Goal: Use online tool/utility: Utilize a website feature to perform a specific function

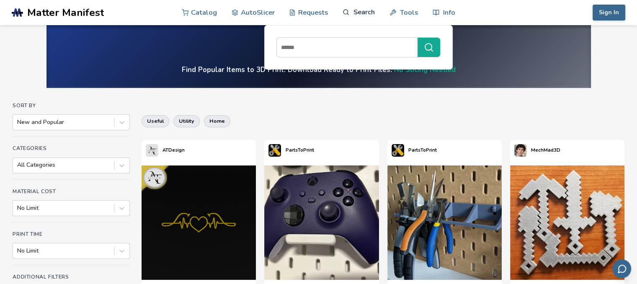
click at [350, 14] on link "Search" at bounding box center [359, 12] width 32 height 25
click at [346, 48] on input at bounding box center [345, 47] width 137 height 15
type input "***"
click at [418, 38] on button "***" at bounding box center [429, 47] width 23 height 19
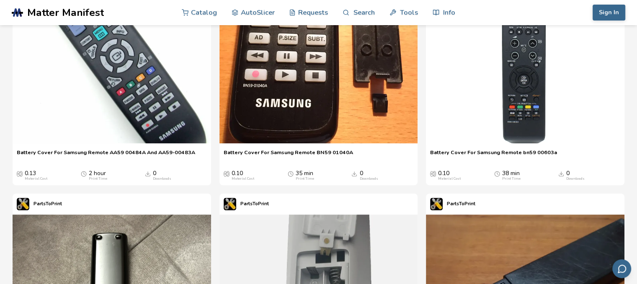
scroll to position [556, 0]
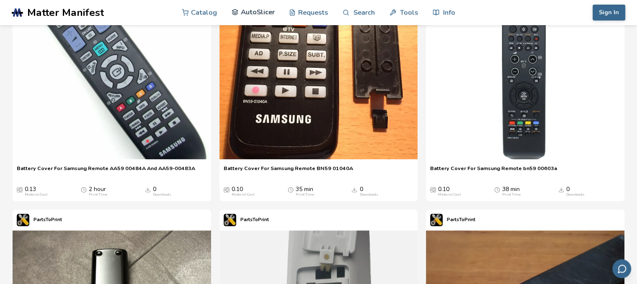
click at [251, 12] on link "AutoSlicer" at bounding box center [253, 12] width 43 height 25
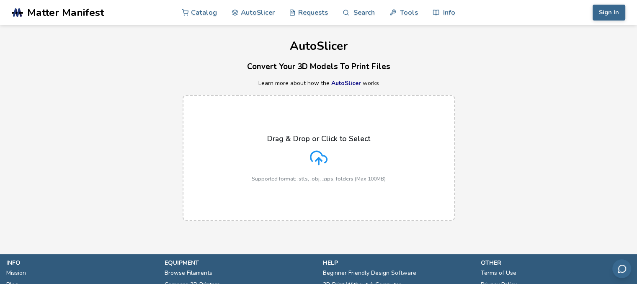
click at [309, 128] on label "Drag & Drop or Click to Select Supported format: .stls, .obj, .zips, folders (M…" at bounding box center [319, 158] width 272 height 126
click at [0, 0] on input "Drag & Drop or Click to Select Supported format: .stls, .obj, .zips, folders (M…" at bounding box center [0, 0] width 0 height 0
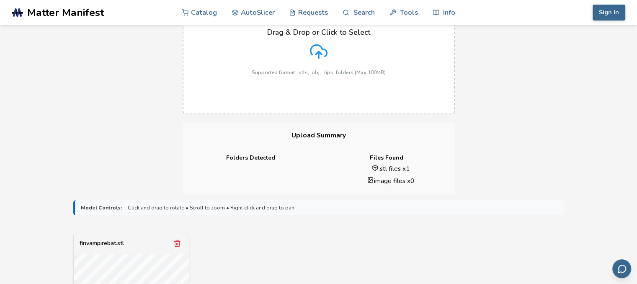
scroll to position [107, 0]
drag, startPoint x: 262, startPoint y: 167, endPoint x: 383, endPoint y: 246, distance: 144.3
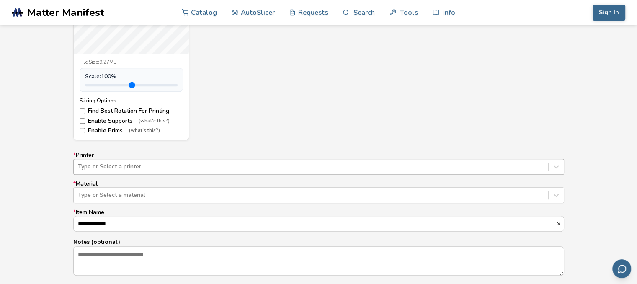
scroll to position [445, 0]
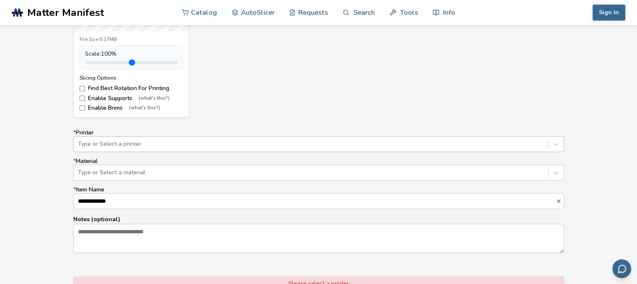
click at [203, 152] on div "Type or Select a printer" at bounding box center [318, 144] width 491 height 16
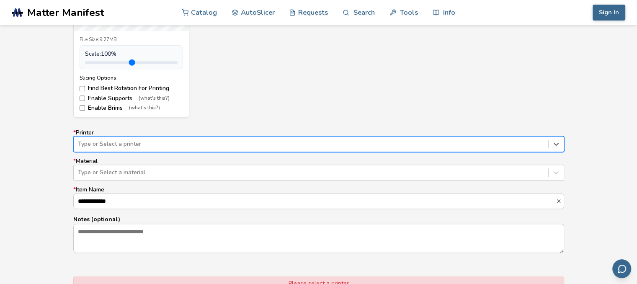
click at [157, 144] on div at bounding box center [311, 144] width 466 height 8
click at [111, 152] on div "Type or Select a printer" at bounding box center [318, 144] width 491 height 16
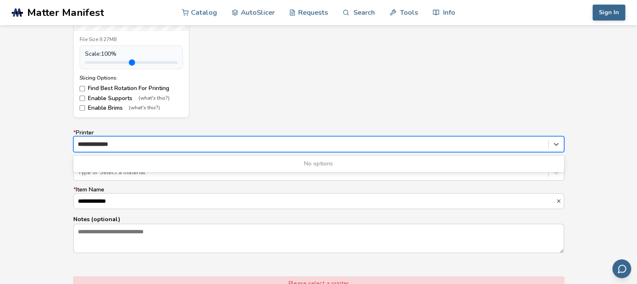
type input "**********"
click at [244, 93] on div "finvampirebat.stl File Size: 9.27MB Scale: 100 % Slicing Options: Find Best Rot…" at bounding box center [318, 5] width 491 height 223
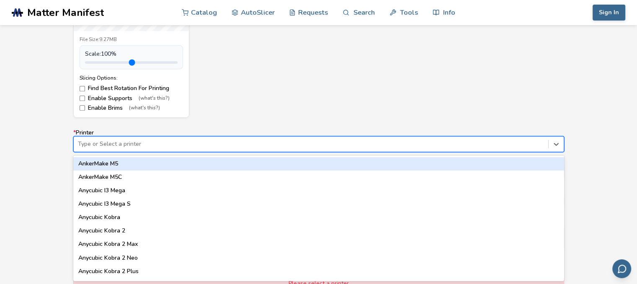
click at [144, 147] on div at bounding box center [311, 144] width 466 height 8
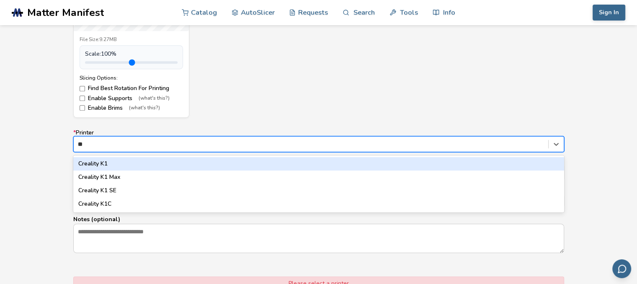
type input "***"
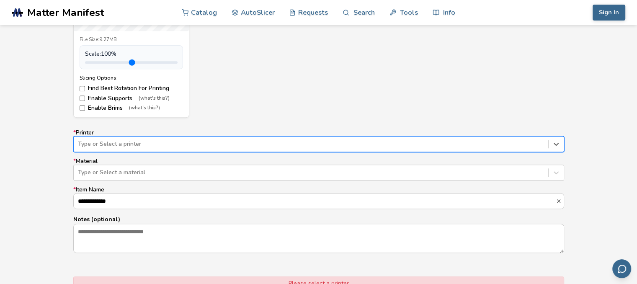
click at [127, 139] on div "Type or Select a printer" at bounding box center [311, 144] width 475 height 12
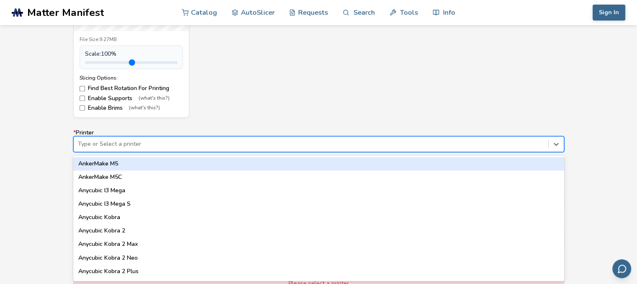
click at [127, 139] on div "Type or Select a printer" at bounding box center [311, 144] width 475 height 12
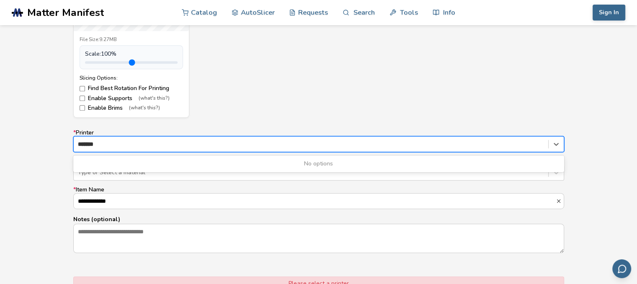
type input "*******"
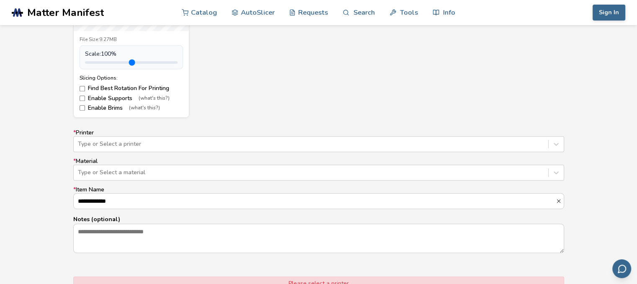
click at [121, 185] on div "**********" at bounding box center [318, 191] width 491 height 124
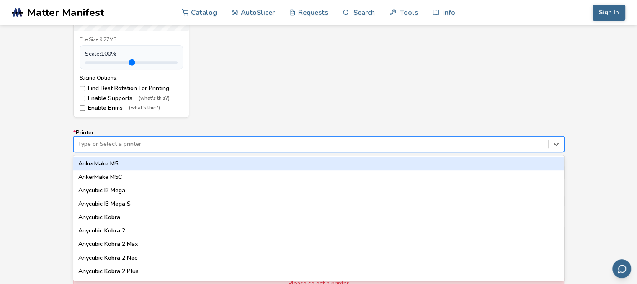
click at [119, 147] on div at bounding box center [311, 144] width 466 height 8
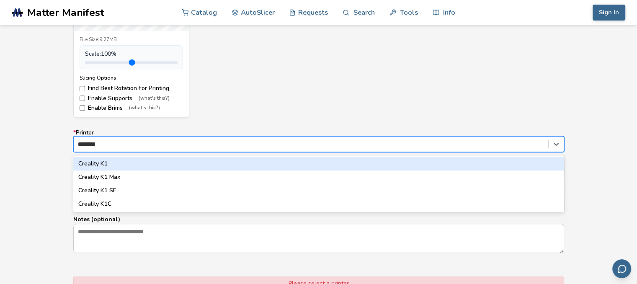
type input "********"
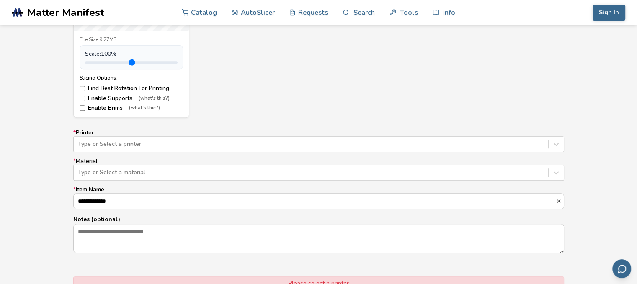
drag, startPoint x: 190, startPoint y: 162, endPoint x: 146, endPoint y: 152, distance: 45.4
click at [146, 152] on div "**********" at bounding box center [318, 191] width 491 height 124
click at [127, 147] on div at bounding box center [311, 144] width 466 height 8
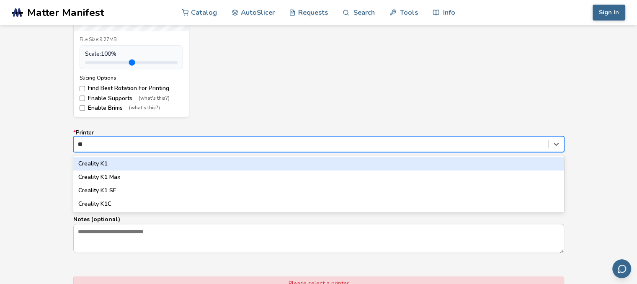
type input "***"
click at [125, 167] on div "Creality K1" at bounding box center [318, 163] width 491 height 13
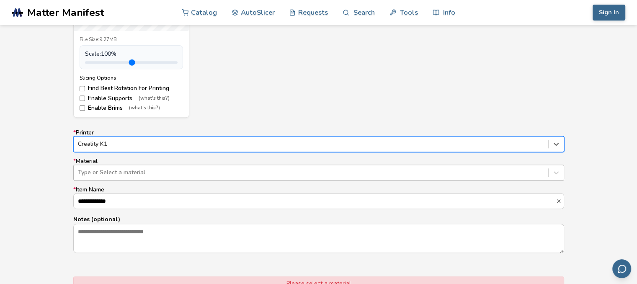
click at [124, 167] on div "Type or Select a material" at bounding box center [311, 173] width 475 height 12
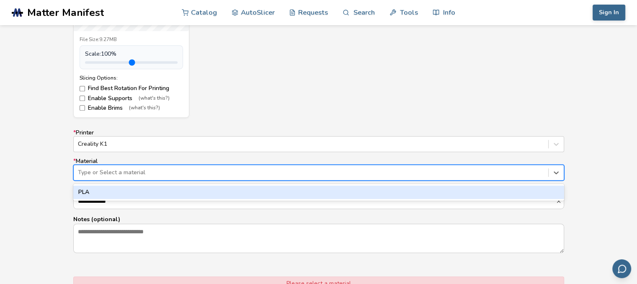
click at [119, 197] on div "PLA" at bounding box center [318, 192] width 491 height 13
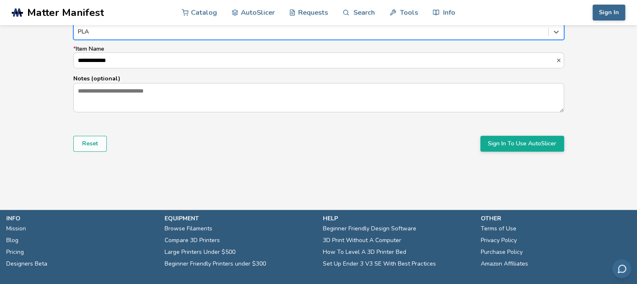
scroll to position [625, 0]
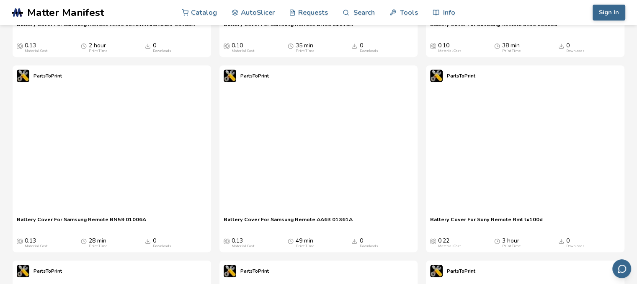
scroll to position [556, 0]
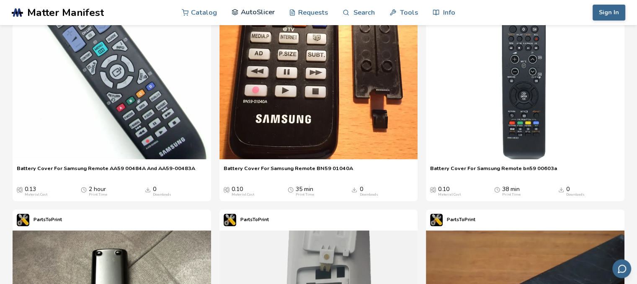
click at [266, 13] on link "AutoSlicer" at bounding box center [253, 12] width 43 height 25
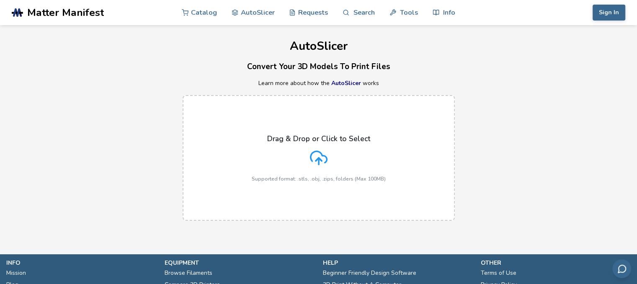
click at [320, 137] on p "Drag & Drop or Click to Select" at bounding box center [318, 138] width 103 height 8
click at [0, 0] on input "Drag & Drop or Click to Select Supported format: .stls, .obj, .zips, folders (M…" at bounding box center [0, 0] width 0 height 0
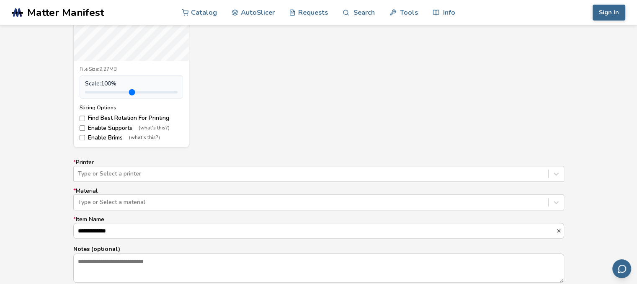
scroll to position [417, 0]
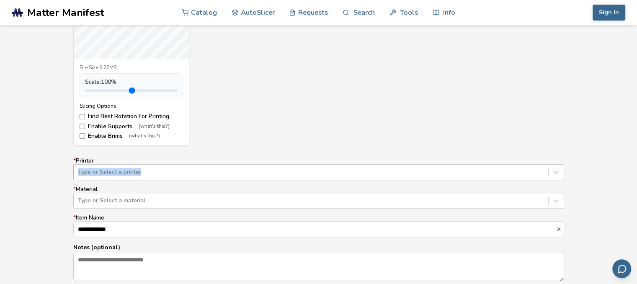
drag, startPoint x: 171, startPoint y: 160, endPoint x: 168, endPoint y: 173, distance: 12.7
click at [168, 173] on label "* Printer Type or Select a printer" at bounding box center [318, 169] width 491 height 23
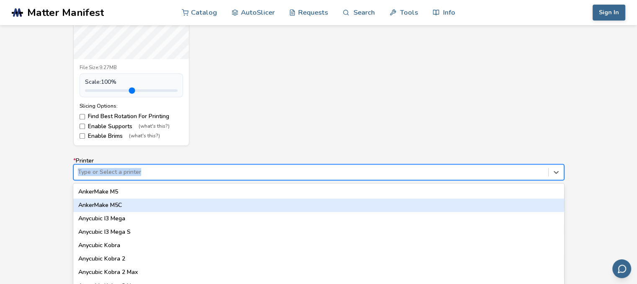
scroll to position [445, 0]
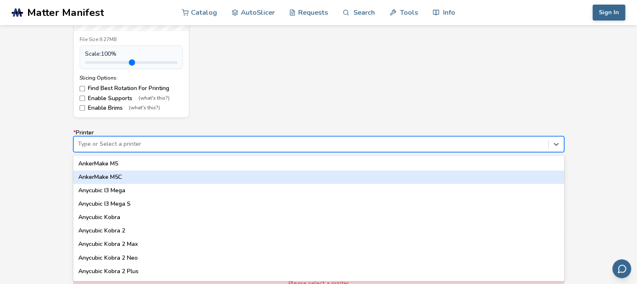
click at [168, 152] on div "64 results available. Use Up and Down to choose options, press Enter to select …" at bounding box center [318, 144] width 491 height 16
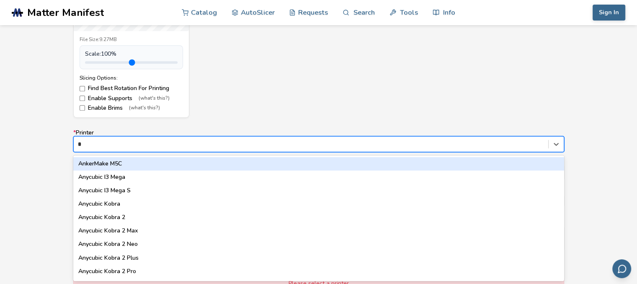
type input "**"
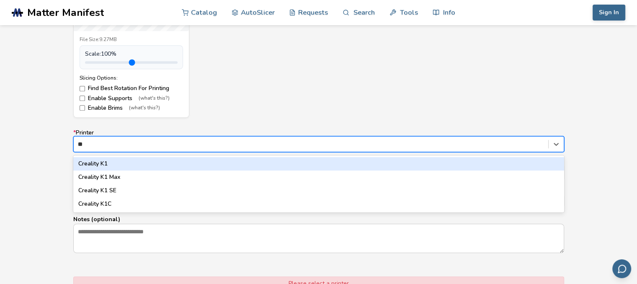
click at [108, 166] on div "Creality K1" at bounding box center [318, 163] width 491 height 13
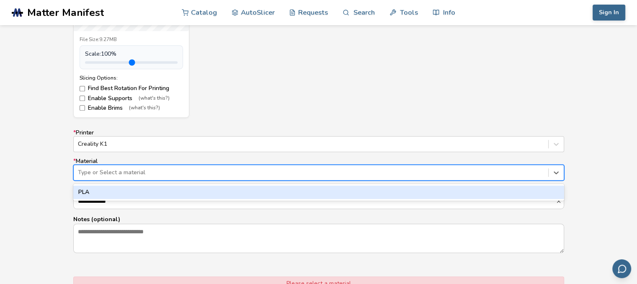
drag, startPoint x: 109, startPoint y: 172, endPoint x: 107, endPoint y: 190, distance: 17.7
click at [107, 181] on div "1 result available. Use Up and Down to choose options, press Enter to select th…" at bounding box center [318, 173] width 491 height 16
drag, startPoint x: 107, startPoint y: 190, endPoint x: 107, endPoint y: 196, distance: 6.7
click at [107, 196] on div "PLA" at bounding box center [318, 192] width 491 height 13
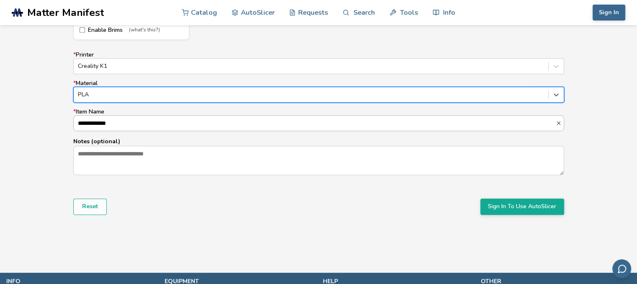
scroll to position [523, 0]
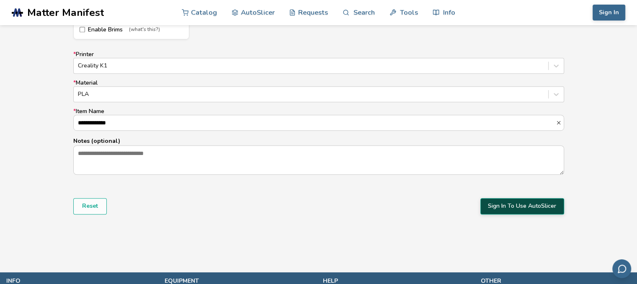
click at [518, 205] on button "Sign In To Use AutoSlicer" at bounding box center [523, 206] width 84 height 16
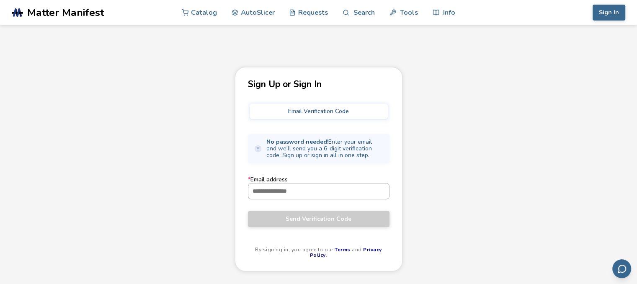
click at [318, 196] on input "* Email address" at bounding box center [318, 190] width 141 height 15
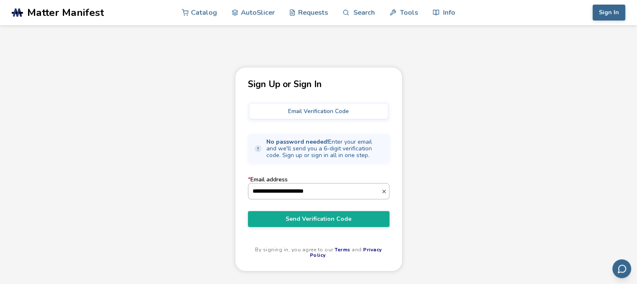
type input "**********"
click at [248, 211] on button "Send Verification Code" at bounding box center [319, 219] width 142 height 16
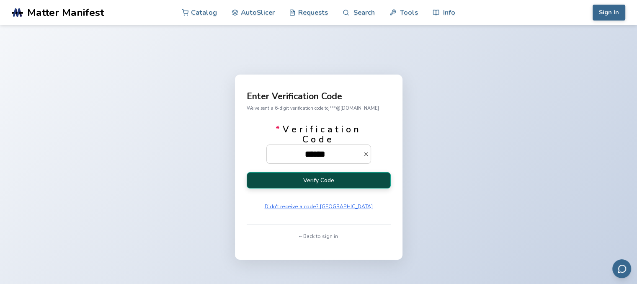
type input "******"
click at [325, 187] on button "Verify Code" at bounding box center [319, 180] width 144 height 16
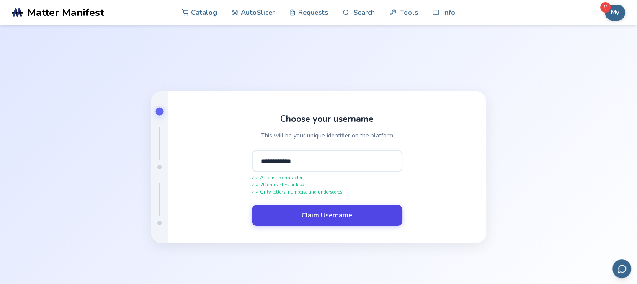
type input "**********"
drag, startPoint x: 339, startPoint y: 213, endPoint x: 321, endPoint y: 215, distance: 17.3
click at [321, 215] on button "Claim Username" at bounding box center [327, 215] width 151 height 21
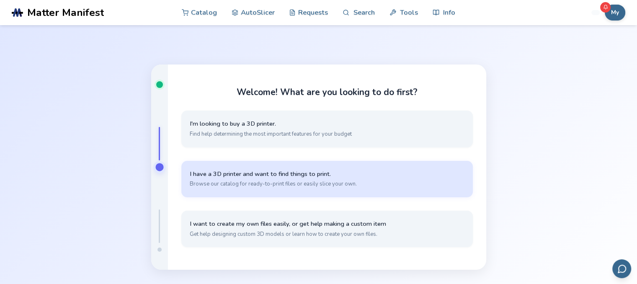
click at [330, 173] on span "I have a 3D printer and want to find things to print." at bounding box center [327, 174] width 275 height 8
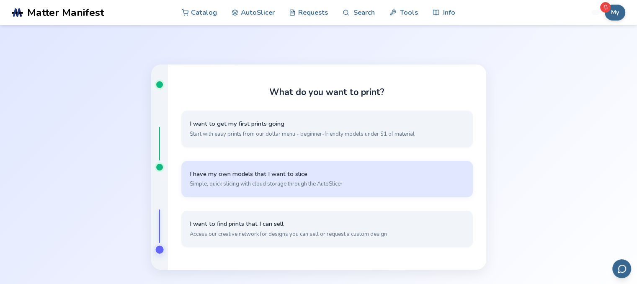
click at [363, 180] on button "I have my own models that I want to slice Simple, quick slicing with cloud stor…" at bounding box center [327, 179] width 292 height 36
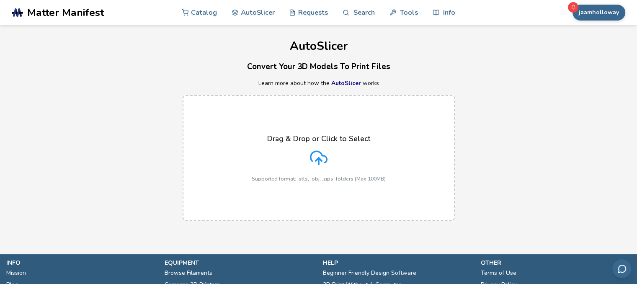
click at [324, 150] on icon at bounding box center [319, 158] width 18 height 18
click at [0, 0] on input "Drag & Drop or Click to Select Supported format: .stls, .obj, .zips, folders (M…" at bounding box center [0, 0] width 0 height 0
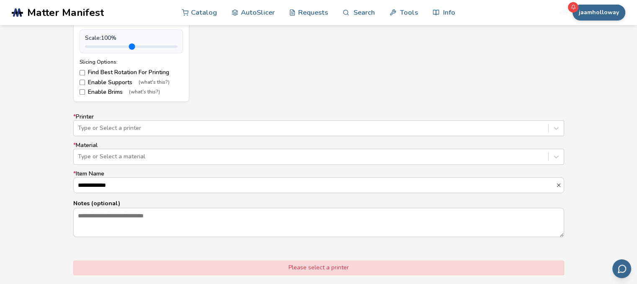
scroll to position [463, 0]
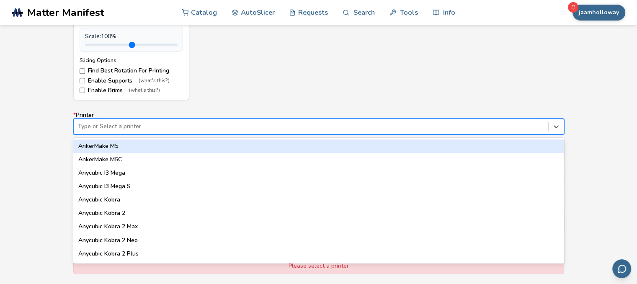
click at [201, 124] on div at bounding box center [311, 126] width 466 height 8
type input "**"
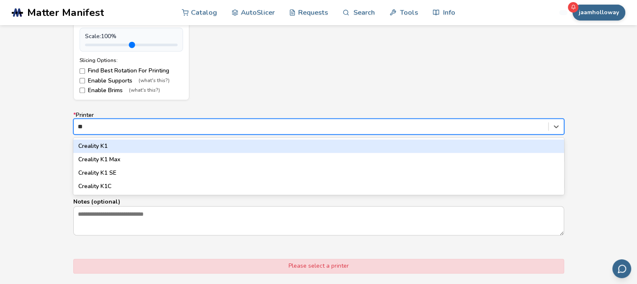
click at [198, 148] on div "Creality K1" at bounding box center [318, 146] width 491 height 13
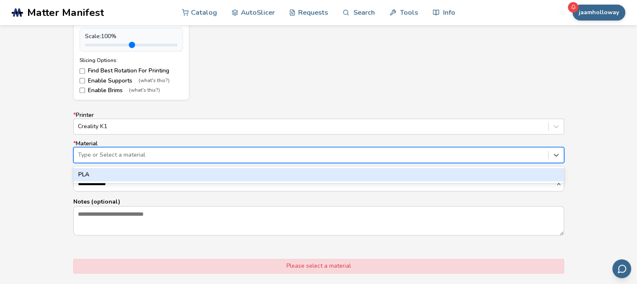
click at [170, 156] on div at bounding box center [311, 155] width 466 height 8
drag, startPoint x: 120, startPoint y: 177, endPoint x: 223, endPoint y: 211, distance: 108.1
click at [223, 211] on div "**********" at bounding box center [318, 174] width 491 height 124
click at [171, 176] on div "PLA" at bounding box center [318, 174] width 491 height 13
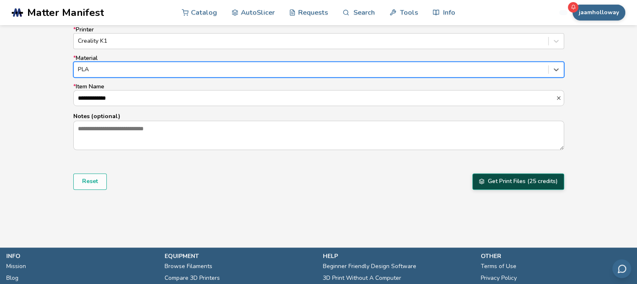
scroll to position [548, 0]
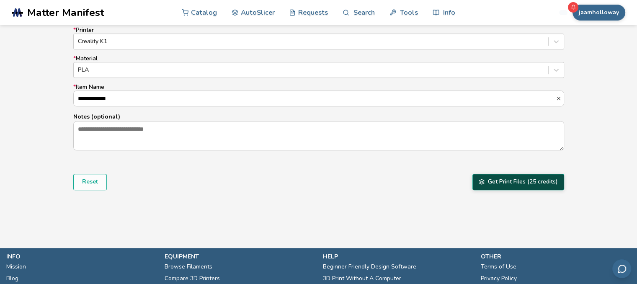
click at [515, 176] on button "Get Print Files (25 credits)" at bounding box center [519, 182] width 92 height 16
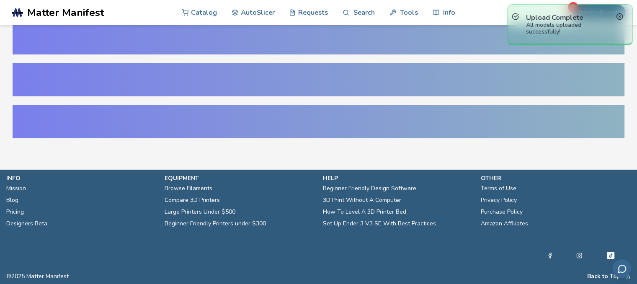
scroll to position [20, 0]
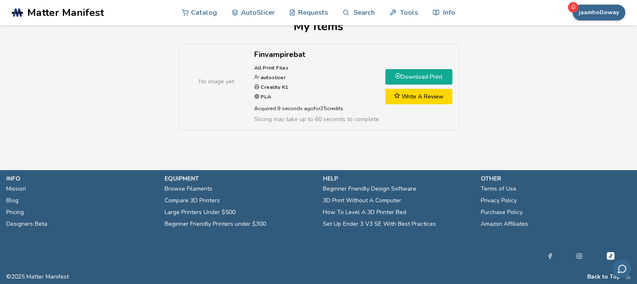
click at [414, 74] on link "Download Print" at bounding box center [418, 77] width 67 height 16
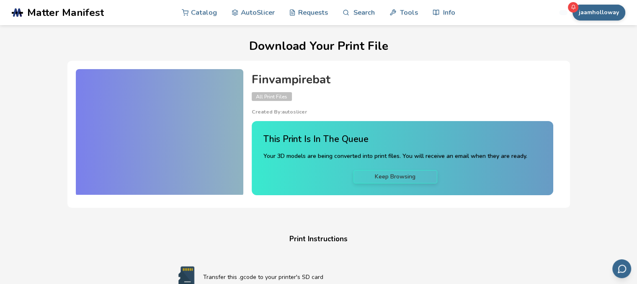
click at [423, 100] on div "Finvampirebat All Print Files Created By: autoslicer" at bounding box center [403, 94] width 302 height 42
click at [206, 117] on div at bounding box center [160, 132] width 168 height 126
click at [272, 97] on span "All Print Files" at bounding box center [272, 96] width 40 height 9
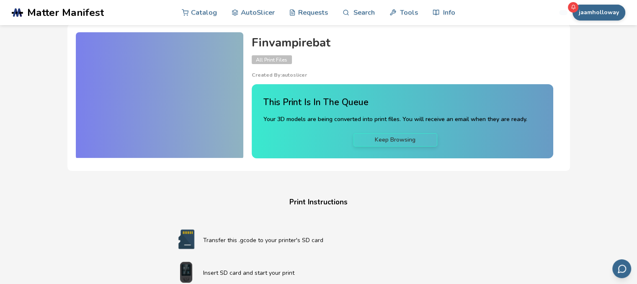
scroll to position [38, 0]
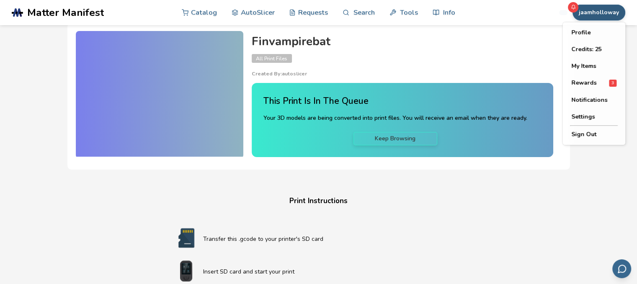
click at [589, 10] on button "jaamholloway" at bounding box center [599, 13] width 53 height 16
click at [594, 85] on span "Rewards" at bounding box center [583, 83] width 25 height 7
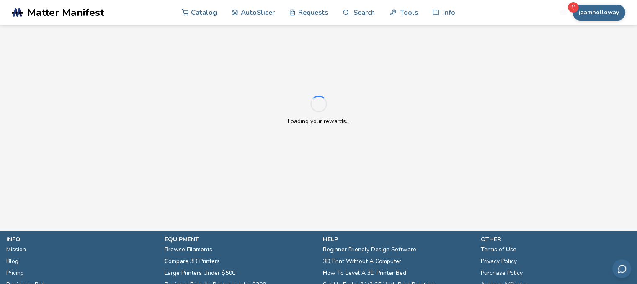
scroll to position [38, 0]
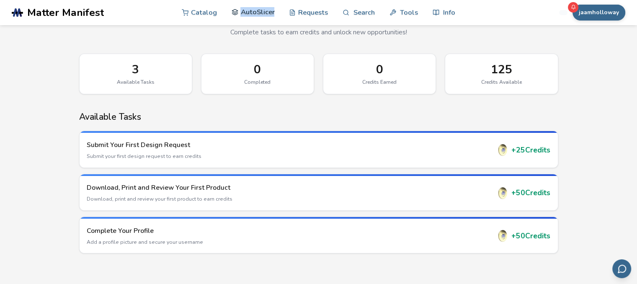
drag, startPoint x: 277, startPoint y: 9, endPoint x: 270, endPoint y: 15, distance: 8.9
click at [270, 15] on nav "Catalog AutoSlicer Requests Search Tools Info" at bounding box center [319, 12] width 274 height 25
click at [270, 15] on link "AutoSlicer" at bounding box center [253, 12] width 43 height 25
